Goal: Information Seeking & Learning: Check status

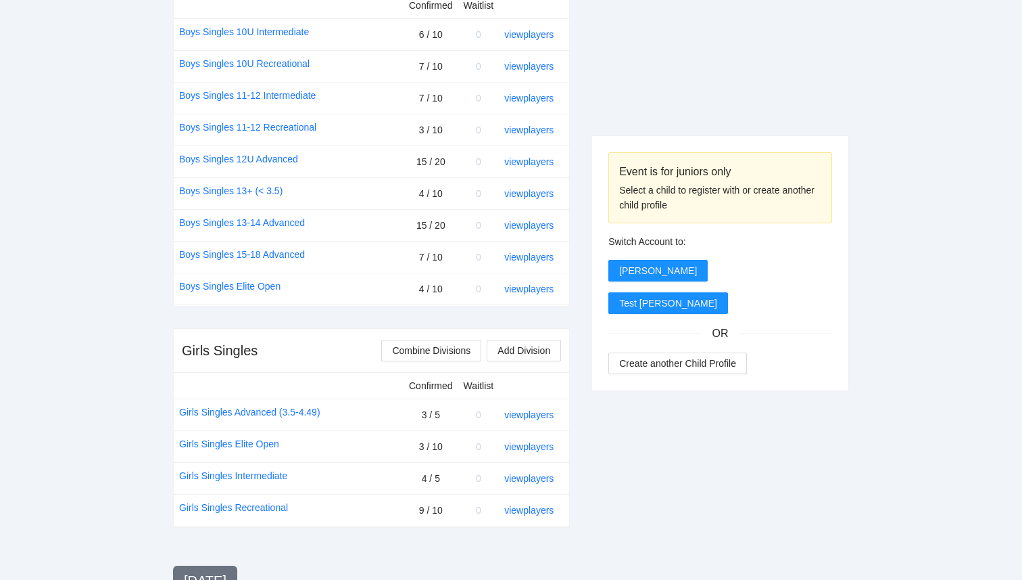
scroll to position [593, 0]
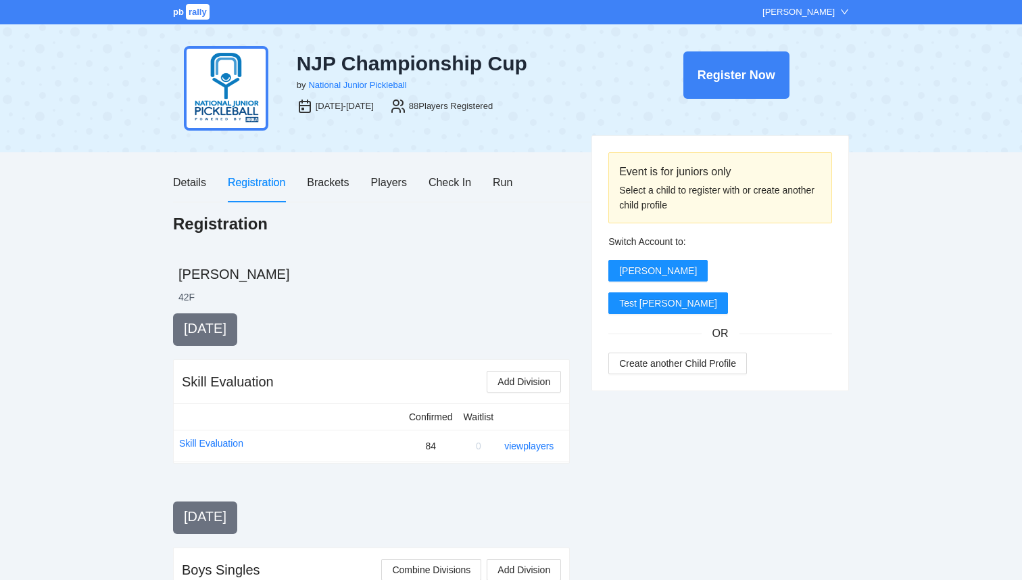
scroll to position [1281, 0]
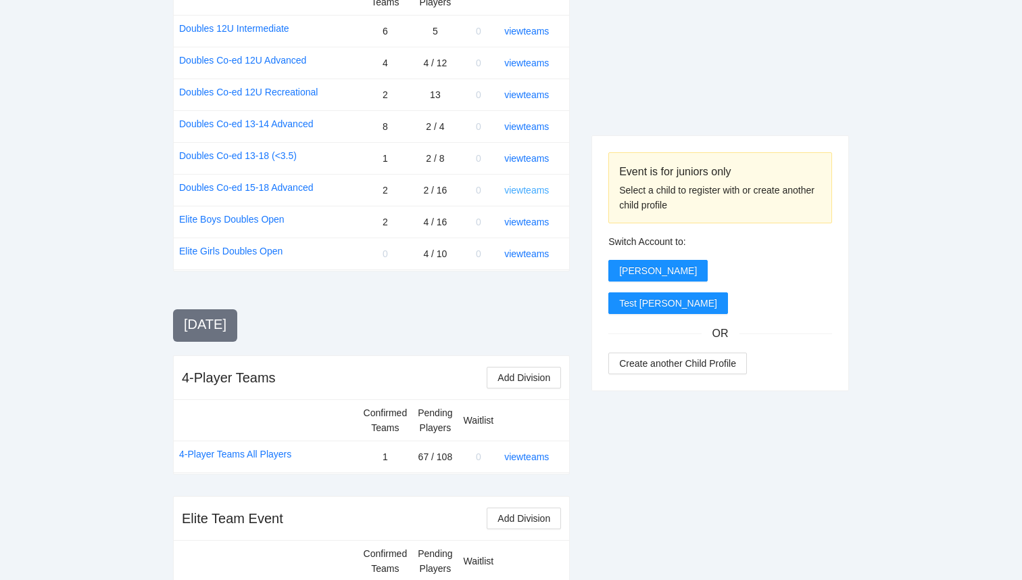
click at [540, 193] on link "view teams" at bounding box center [526, 190] width 45 height 11
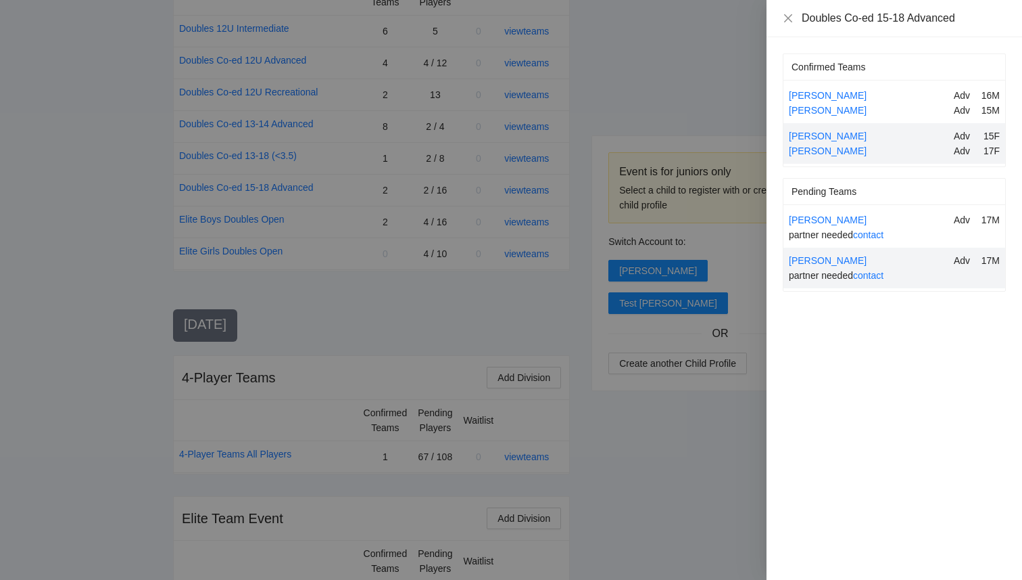
click at [529, 335] on div at bounding box center [511, 290] width 1022 height 580
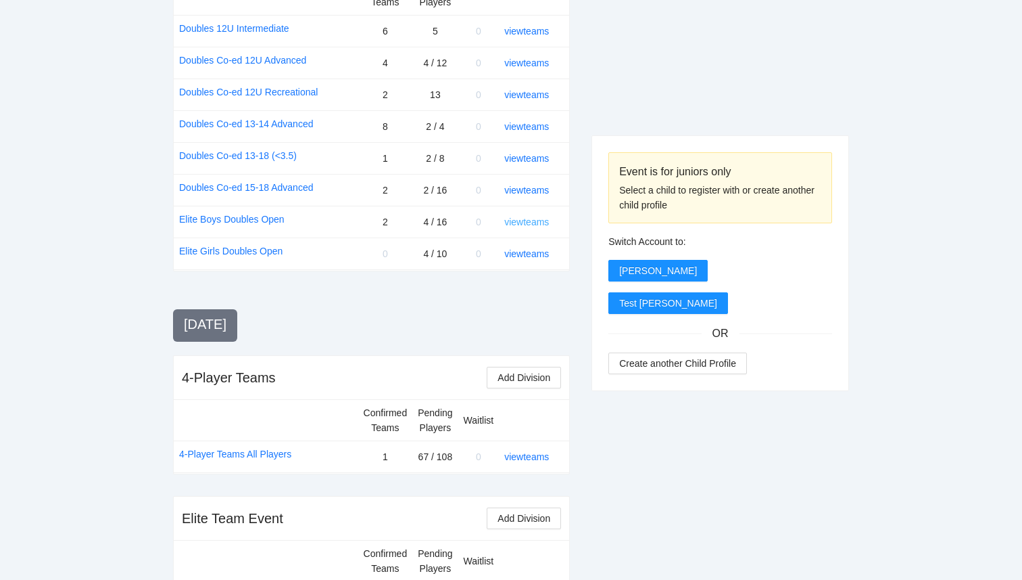
click at [528, 225] on link "view teams" at bounding box center [526, 221] width 45 height 11
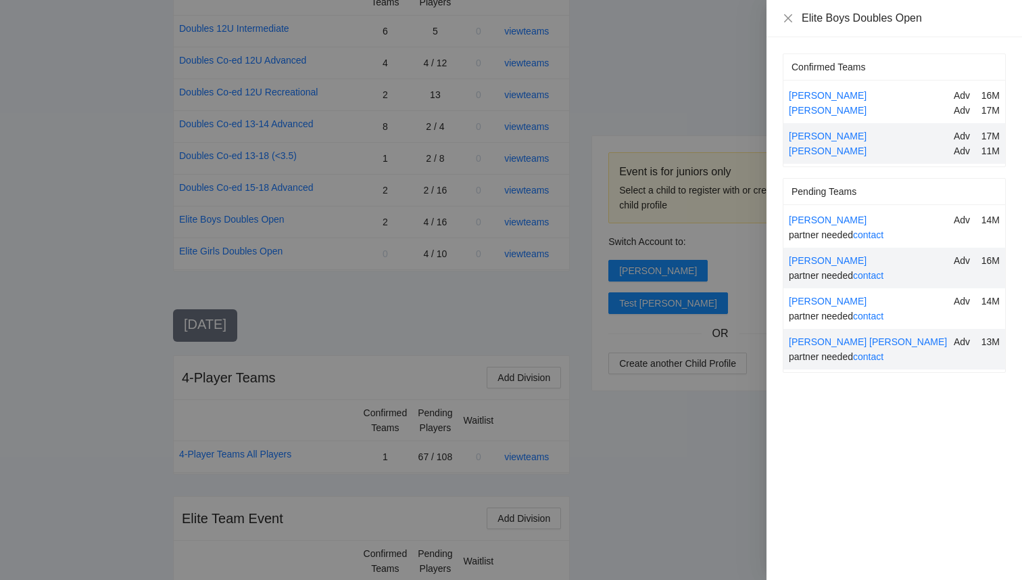
click at [702, 64] on div at bounding box center [511, 290] width 1022 height 580
